Goal: Communication & Community: Answer question/provide support

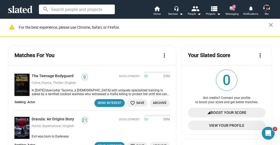
click at [233, 7] on span "2" at bounding box center [234, 6] width 3 height 3
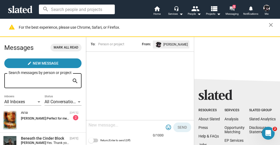
scroll to position [21, 0]
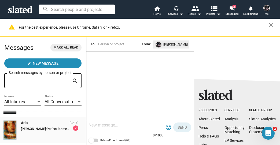
click at [46, 133] on div "Aria Oct 07 Sharon Bruneau: Perfect for me, I'll be there. 2" at bounding box center [42, 130] width 79 height 20
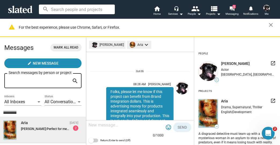
scroll to position [294, 0]
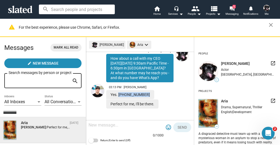
drag, startPoint x: 147, startPoint y: 93, endPoint x: 119, endPoint y: 94, distance: 28.2
click at [119, 94] on div "Yes. [PHONE_NUMBER]" at bounding box center [130, 94] width 48 height 9
copy div "(+33)687222343"
click at [112, 122] on div at bounding box center [126, 126] width 75 height 16
click at [107, 125] on textarea at bounding box center [126, 125] width 75 height 5
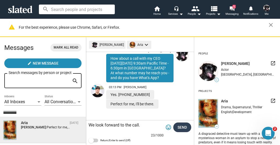
type textarea "We look forward to the call."
click at [181, 124] on span "Send" at bounding box center [182, 128] width 9 height 10
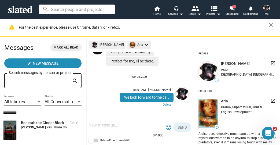
click at [118, 126] on textarea at bounding box center [126, 125] width 75 height 5
type textarea "Do you have What's App?"
drag, startPoint x: 143, startPoint y: 126, endPoint x: 85, endPoint y: 121, distance: 57.6
click at [85, 121] on div "Messages Mark all read create New Message Search messages by person or project …" at bounding box center [140, 91] width 280 height 108
click at [146, 127] on textarea "Do you have What's App?" at bounding box center [126, 125] width 75 height 5
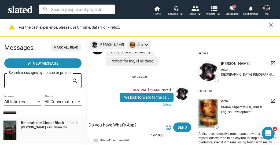
drag, startPoint x: 146, startPoint y: 127, endPoint x: 77, endPoint y: 125, distance: 69.0
click at [77, 125] on div "Messages Mark all read create New Message Search messages by person or project …" at bounding box center [140, 91] width 280 height 108
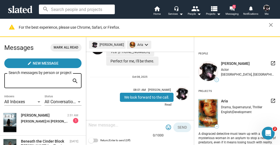
scroll to position [21, 0]
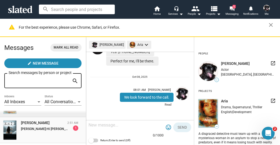
click at [47, 128] on span "Hi [PERSON_NAME]. Email sent. [PERSON_NAME]" at bounding box center [83, 129] width 72 height 4
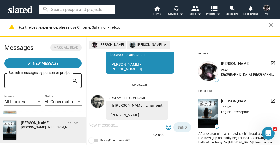
scroll to position [111, 0]
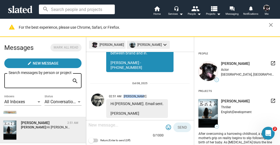
drag, startPoint x: 142, startPoint y: 86, endPoint x: 123, endPoint y: 85, distance: 18.5
click at [123, 91] on span "02:51 AM David Byrne" at bounding box center [137, 95] width 62 height 8
copy span "[PERSON_NAME]"
click at [110, 126] on textarea at bounding box center [126, 125] width 75 height 5
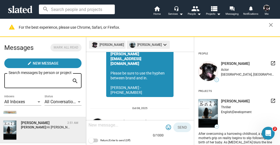
scroll to position [90, 0]
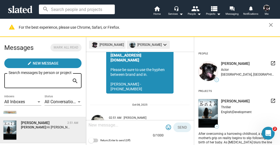
click at [97, 123] on textarea at bounding box center [126, 125] width 75 height 5
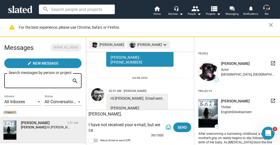
scroll to position [122, 0]
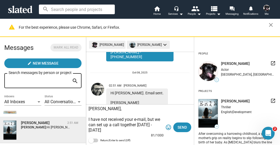
click at [130, 131] on textarea "David, I have not received your e-mail, but we can set up a call together tomor…" at bounding box center [126, 119] width 75 height 27
type textarea "[PERSON_NAME], I have not received your e-mail, but we can set up a call togeth…"
click at [100, 83] on img at bounding box center [97, 89] width 13 height 13
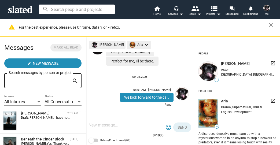
scroll to position [21, 0]
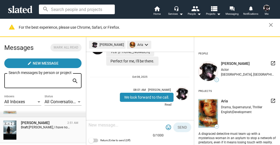
click at [32, 122] on div "[PERSON_NAME]" at bounding box center [43, 122] width 44 height 5
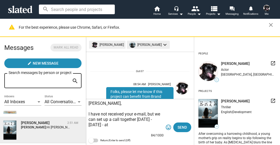
scroll to position [133, 0]
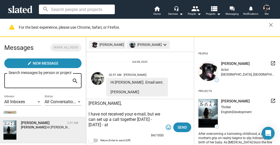
click at [136, 126] on textarea "[PERSON_NAME], I have not received your e-mail, but we can set up a call togeth…" at bounding box center [126, 117] width 75 height 32
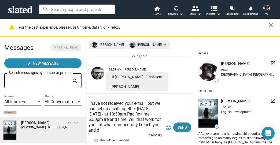
scroll to position [11, 0]
type textarea "[PERSON_NAME], I have not received your e-mail, but we can set up a call togeth…"
click at [182, 127] on span "Send" at bounding box center [182, 128] width 9 height 10
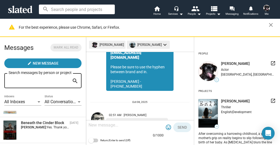
scroll to position [114, 0]
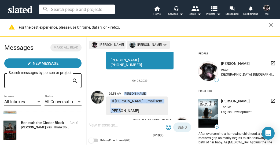
drag, startPoint x: 128, startPoint y: 101, endPoint x: 124, endPoint y: 83, distance: 18.4
click at [124, 89] on div "02:51 AM [PERSON_NAME] Hi [PERSON_NAME]. Email sent. [PERSON_NAME]" at bounding box center [137, 102] width 62 height 27
copy div "[PERSON_NAME] Hi [PERSON_NAME]. Email sent. [PERSON_NAME]"
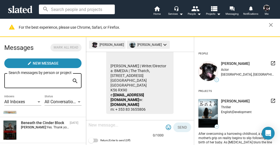
scroll to position [382, 0]
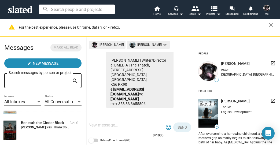
click at [100, 127] on textarea at bounding box center [126, 125] width 75 height 5
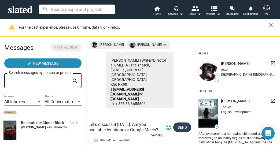
type textarea "Let's discuss it [DATE]. Are you available by phone or Google Meets?"
click at [185, 126] on span "Send" at bounding box center [182, 128] width 9 height 10
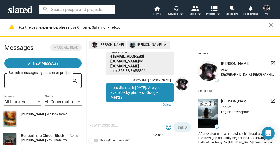
scroll to position [43, 0]
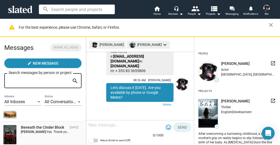
click at [40, 127] on div "Beneath the Cinder Block" at bounding box center [44, 127] width 47 height 5
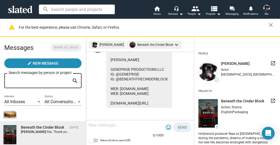
scroll to position [482, 0]
